Goal: Use online tool/utility: Utilize a website feature to perform a specific function

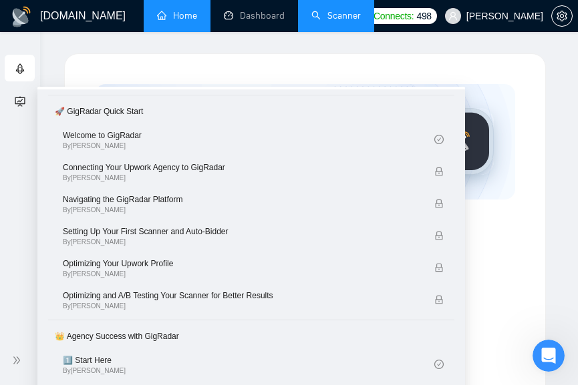
click at [339, 21] on link "Scanner" at bounding box center [335, 15] width 49 height 11
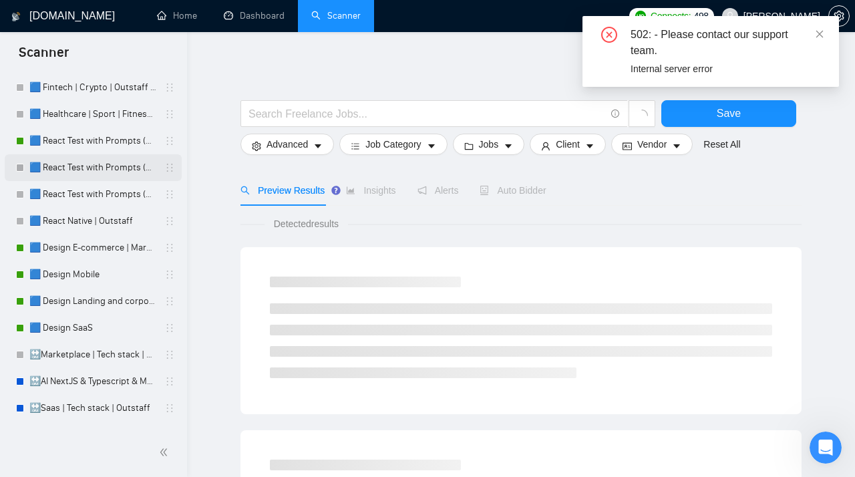
scroll to position [116, 0]
click at [85, 276] on link "🟦 Design Mobile" at bounding box center [92, 274] width 127 height 27
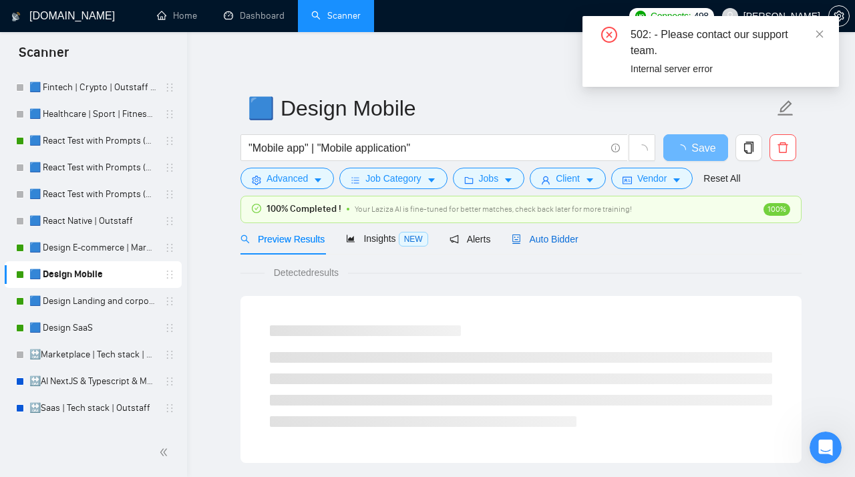
click at [563, 240] on span "Auto Bidder" at bounding box center [545, 239] width 66 height 11
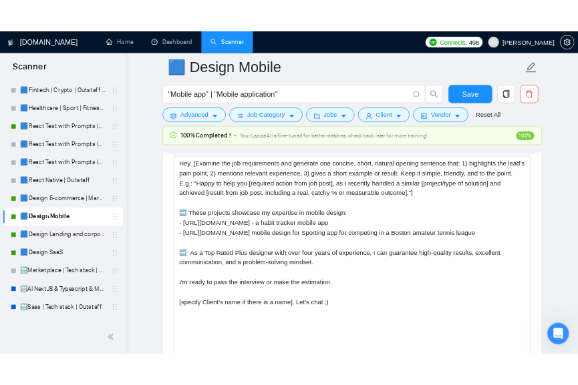
scroll to position [1692, 0]
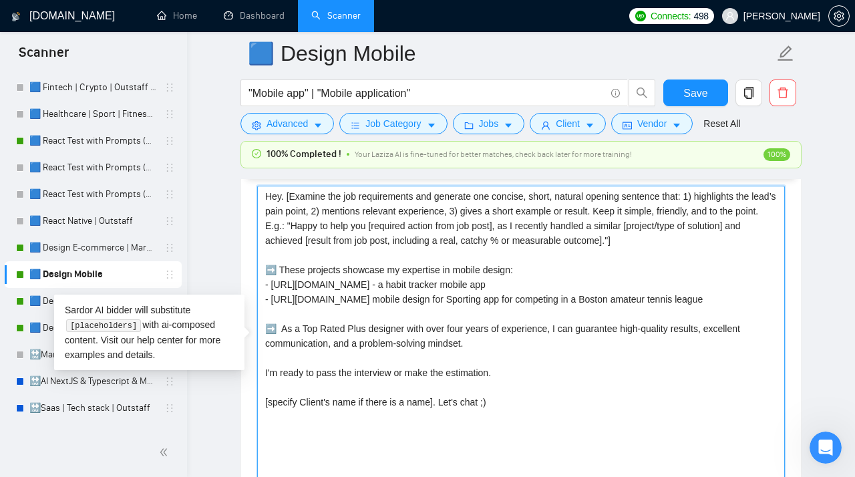
drag, startPoint x: 737, startPoint y: 308, endPoint x: 258, endPoint y: 293, distance: 479.7
click at [258, 293] on textarea "Hey. [Examine the job requirements and generate one concise, short, natural ope…" at bounding box center [521, 336] width 528 height 301
